Goal: Find specific page/section: Find specific page/section

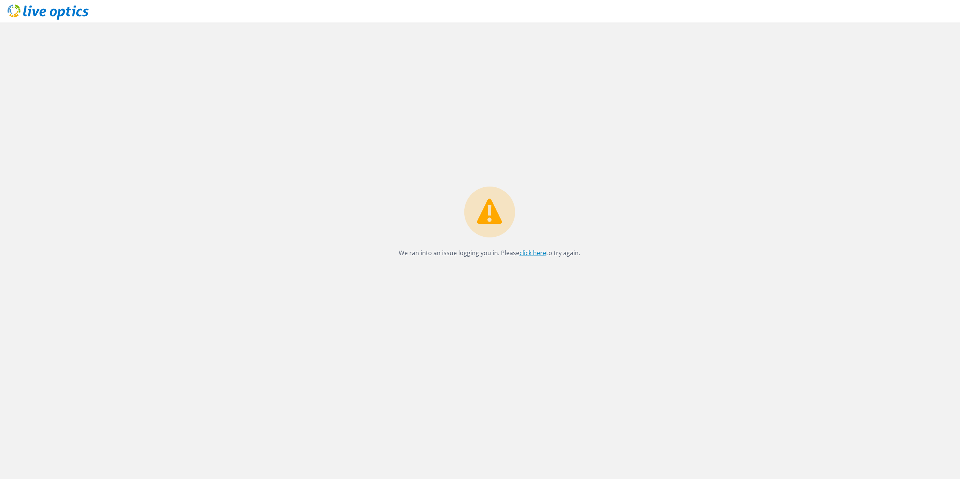
click at [541, 251] on link "click here" at bounding box center [532, 253] width 27 height 8
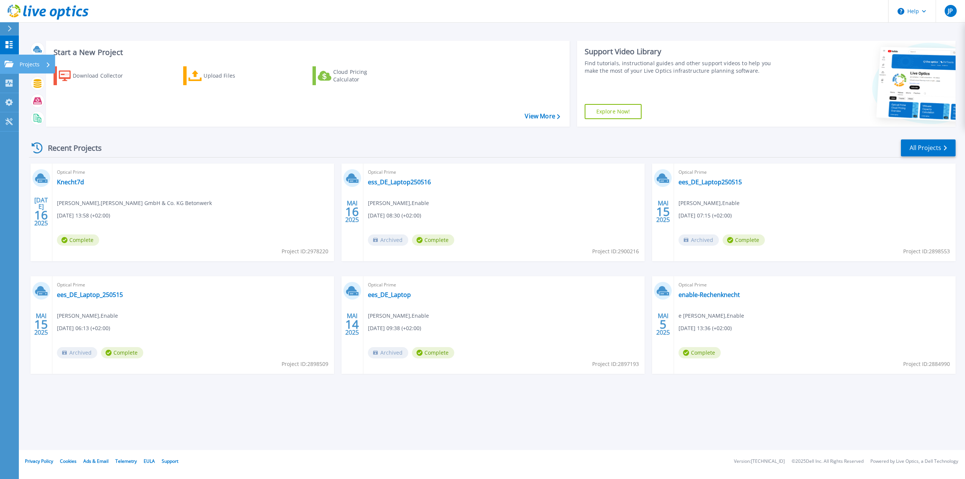
click at [11, 59] on link "Projects Projects" at bounding box center [9, 64] width 19 height 19
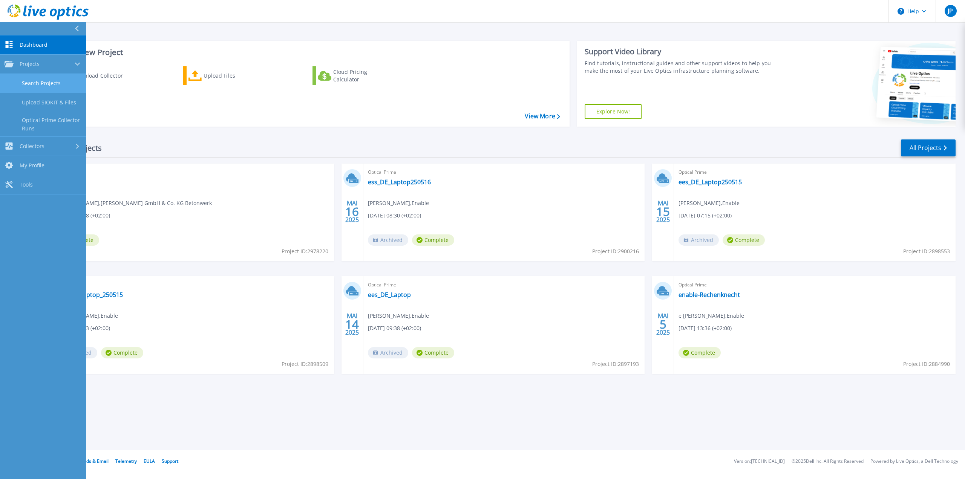
click at [35, 79] on link "Search Projects" at bounding box center [43, 83] width 86 height 19
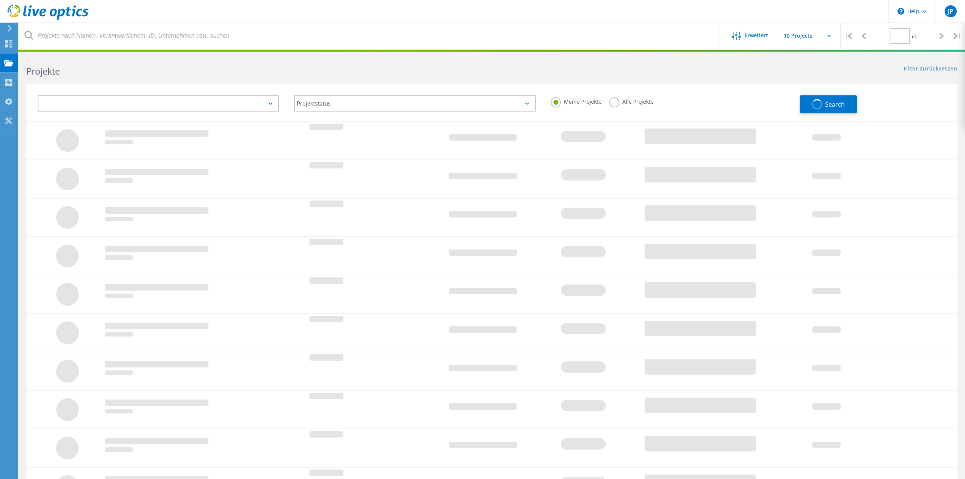
type input "1"
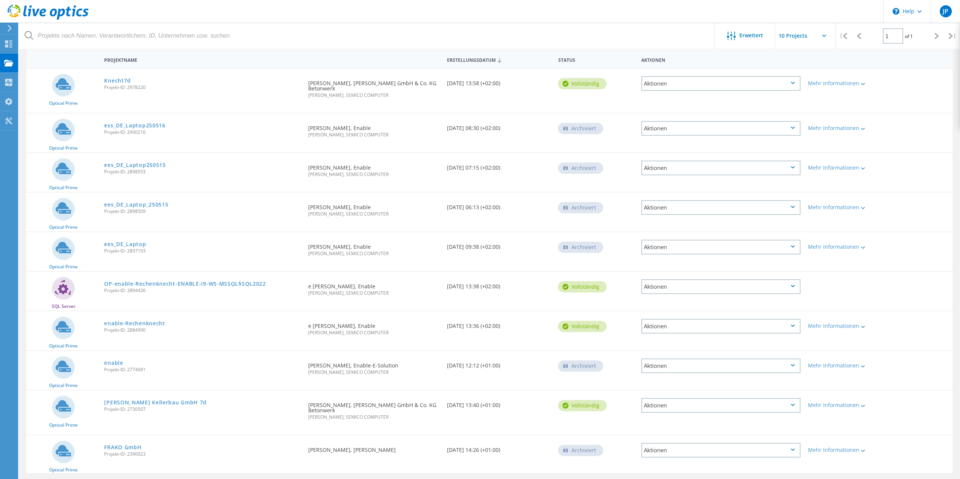
scroll to position [95, 0]
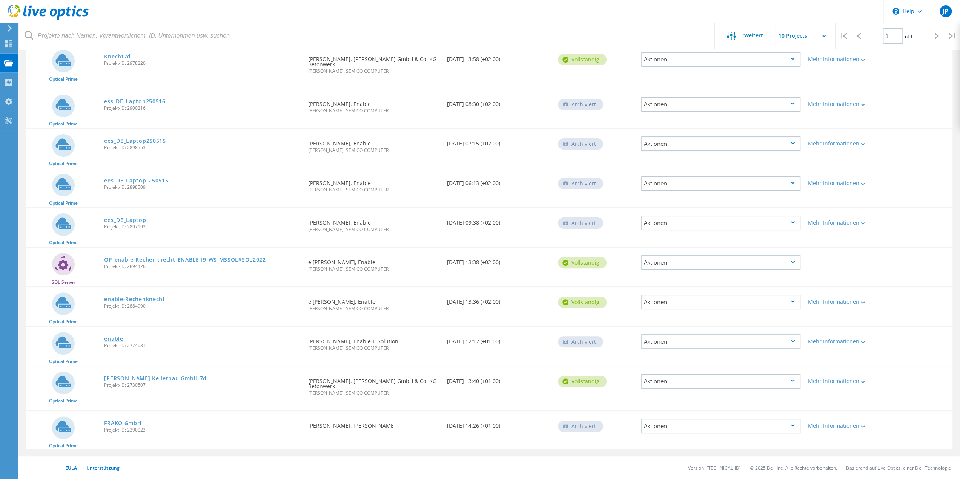
click at [118, 336] on link "enable" at bounding box center [113, 338] width 19 height 5
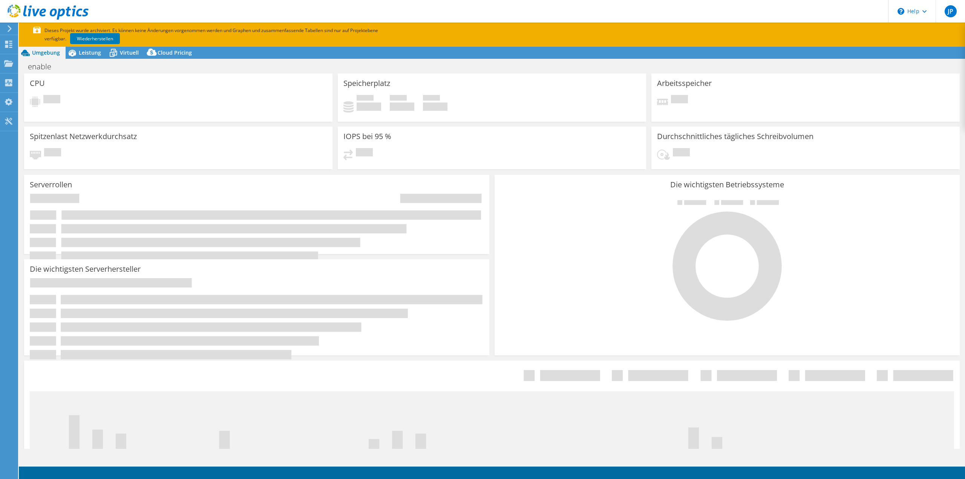
select select "EUFrankfurt"
select select "EUR"
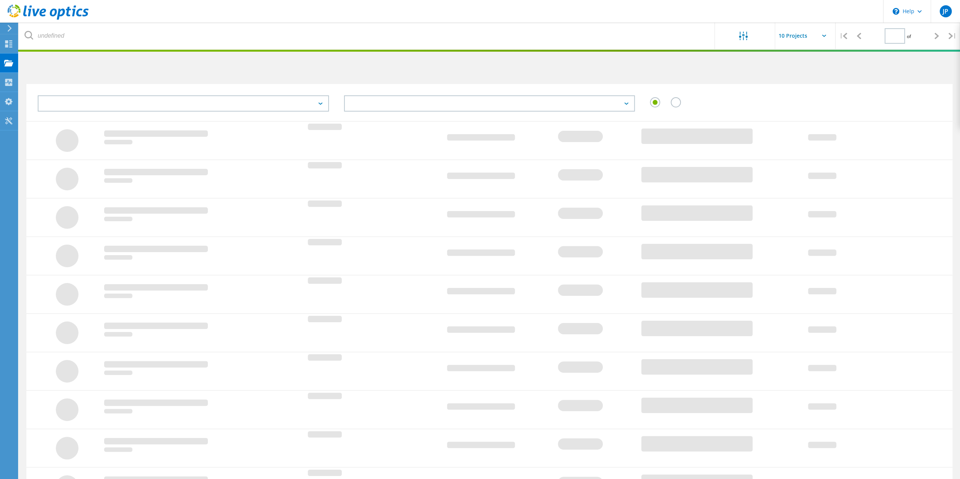
type input "1"
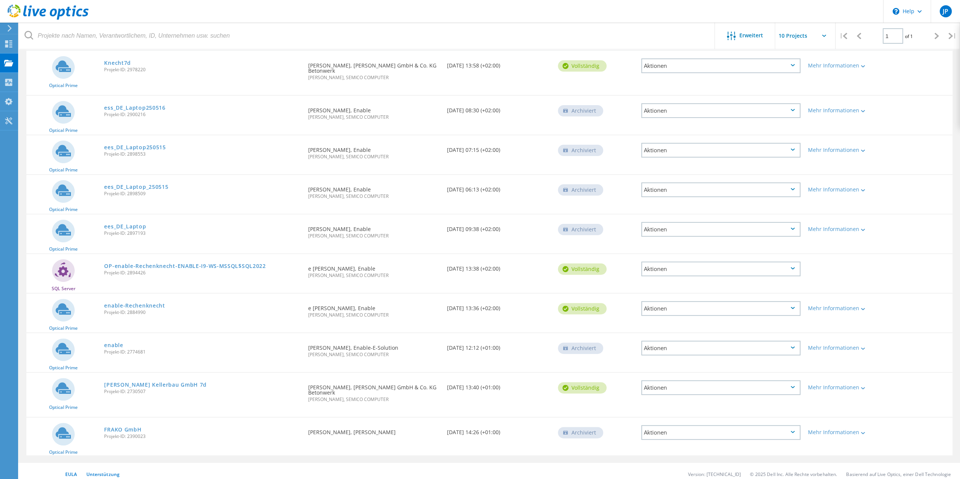
scroll to position [95, 0]
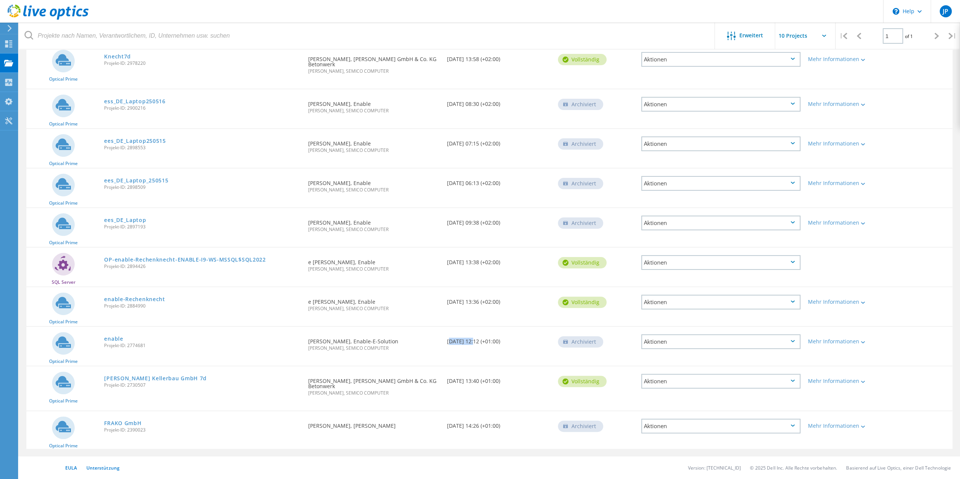
drag, startPoint x: 473, startPoint y: 341, endPoint x: 444, endPoint y: 341, distance: 28.7
click at [444, 341] on div "Erstellungsdatum [DATE] 12:12 (+01:00)" at bounding box center [498, 339] width 111 height 25
click at [476, 340] on div "Erstellungsdatum [DATE] 12:12 (+01:00)" at bounding box center [498, 339] width 111 height 25
drag, startPoint x: 468, startPoint y: 339, endPoint x: 448, endPoint y: 340, distance: 19.6
click at [449, 340] on div "Erstellungsdatum [DATE] 12:12 (+01:00)" at bounding box center [498, 339] width 111 height 25
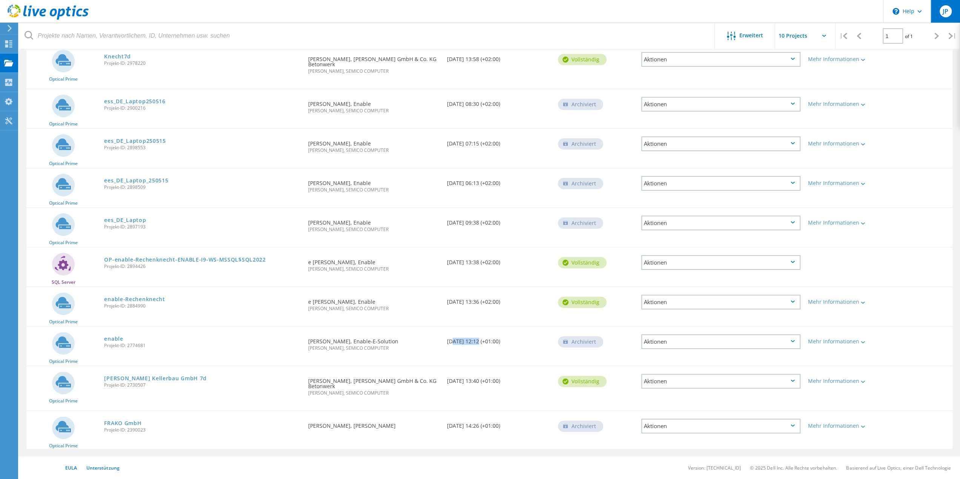
click at [937, 7] on div "JP" at bounding box center [944, 11] width 29 height 23
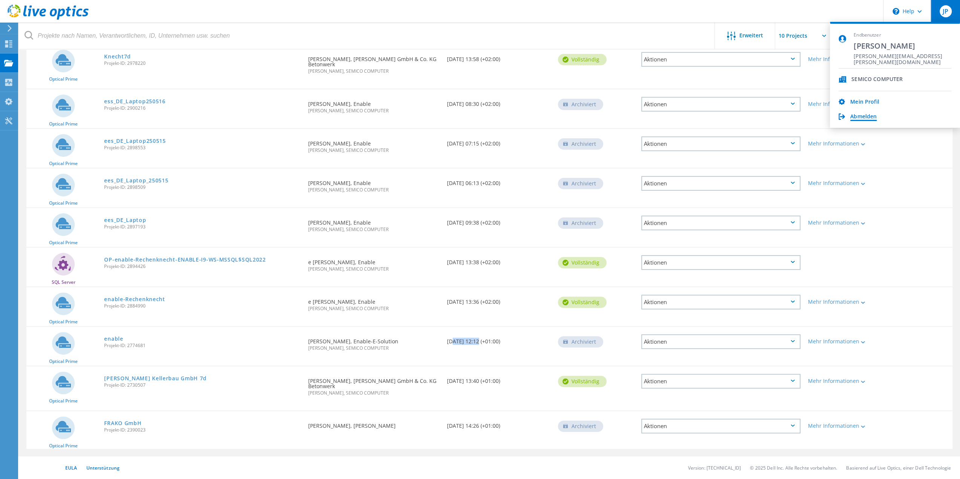
click at [867, 118] on link "Abmelden" at bounding box center [863, 117] width 26 height 7
